Goal: Find specific page/section: Find specific page/section

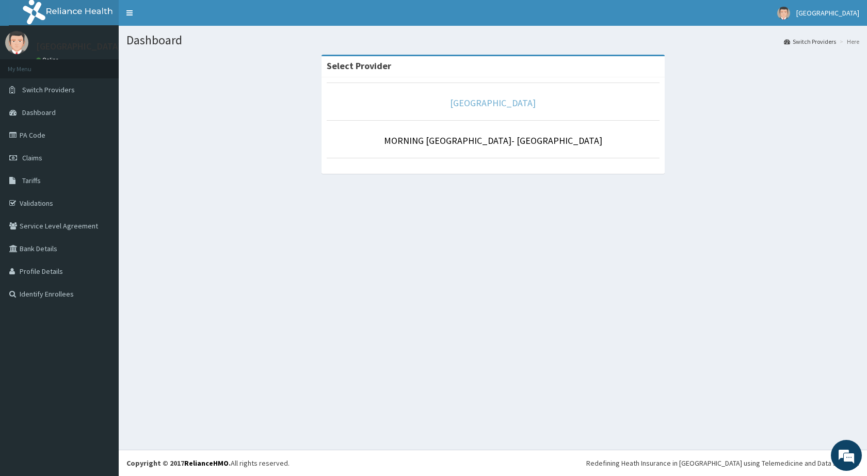
click at [479, 106] on link "[GEOGRAPHIC_DATA]" at bounding box center [493, 103] width 86 height 12
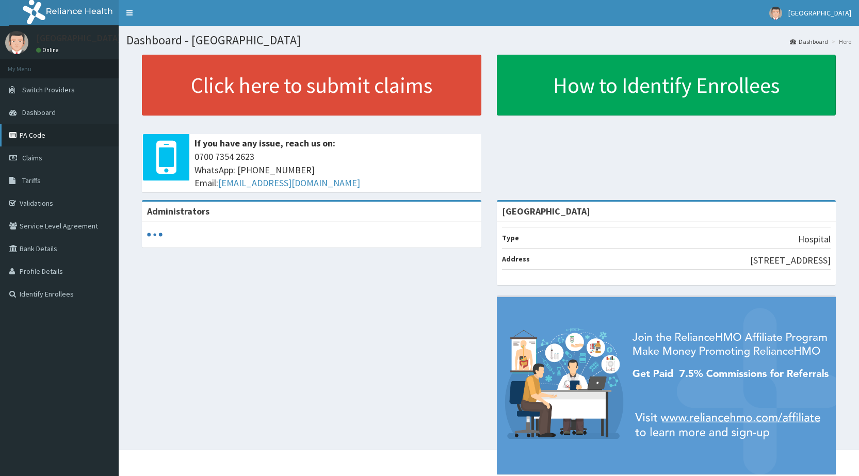
click at [45, 138] on link "PA Code" at bounding box center [59, 135] width 119 height 23
